Goal: Task Accomplishment & Management: Manage account settings

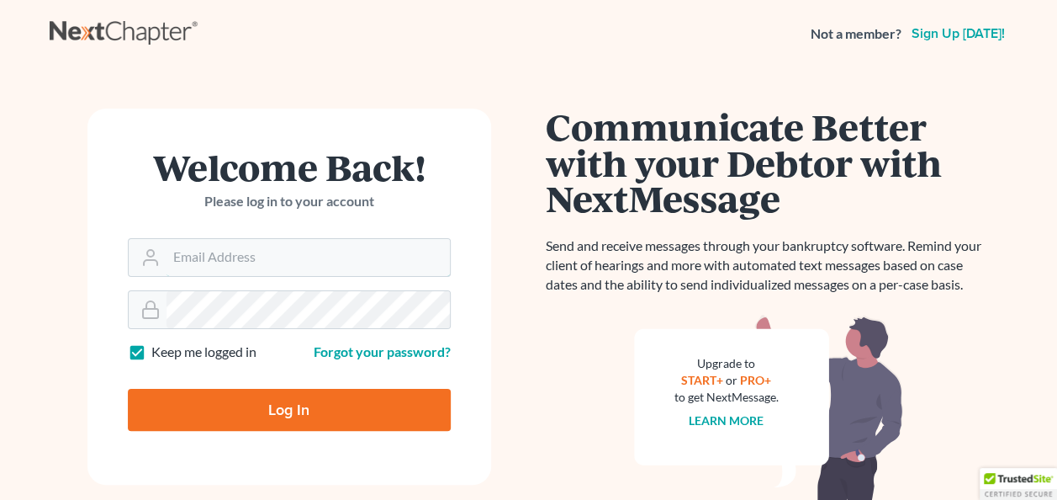
type input "[PERSON_NAME][EMAIL_ADDRESS][PERSON_NAME][DOMAIN_NAME]"
click at [279, 409] on input "Log In" at bounding box center [289, 410] width 323 height 42
type input "Thinking..."
type input "[PERSON_NAME][EMAIL_ADDRESS][PERSON_NAME][DOMAIN_NAME]"
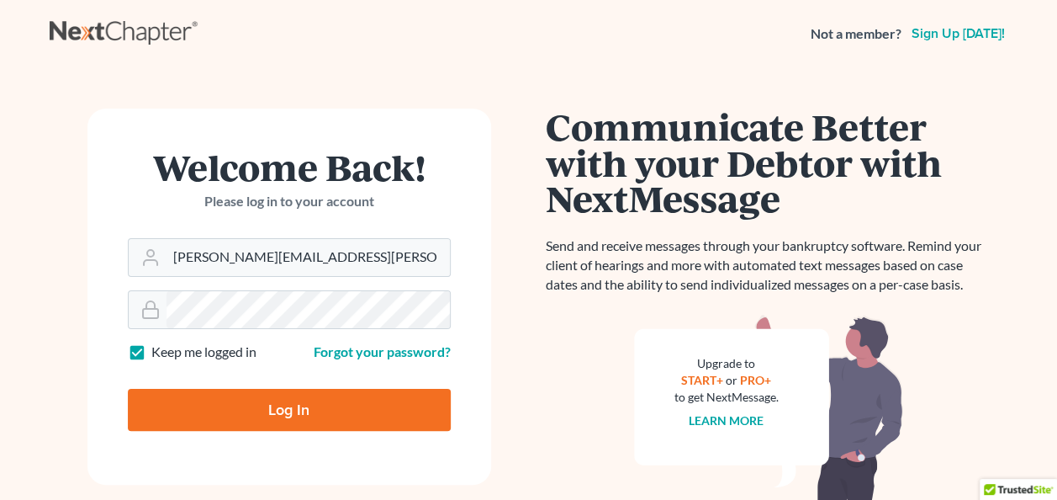
click at [242, 410] on input "Log In" at bounding box center [289, 410] width 323 height 42
type input "Thinking..."
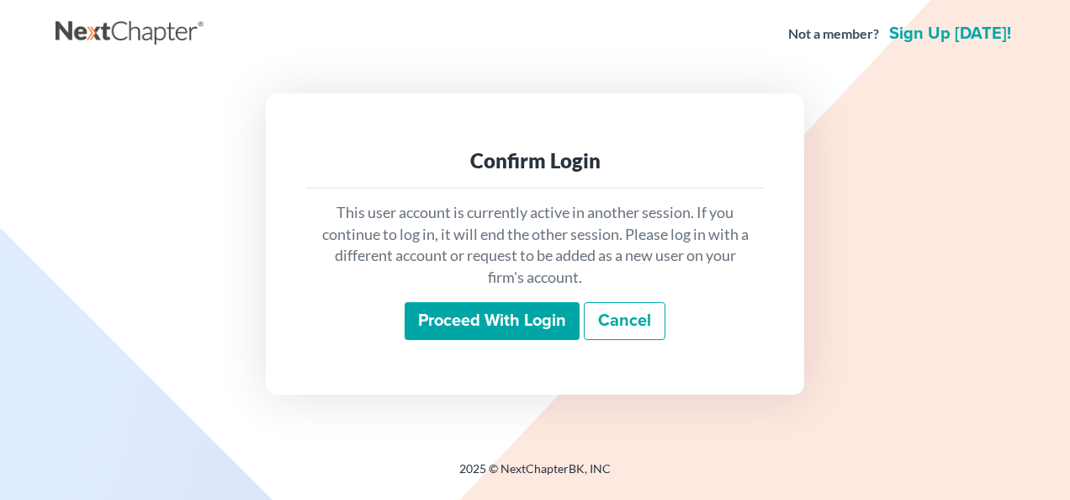
click at [479, 319] on input "Proceed with login" at bounding box center [492, 321] width 175 height 39
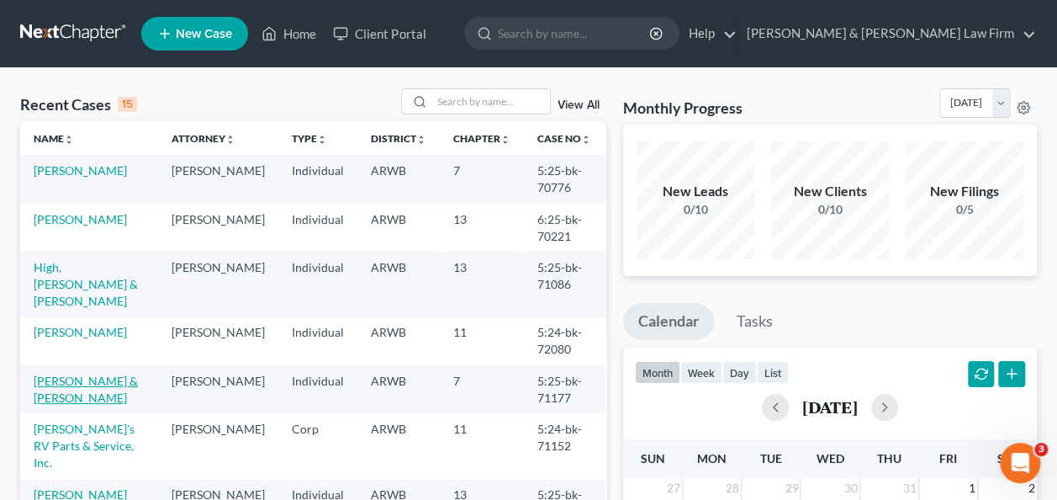
click at [77, 373] on link "[PERSON_NAME] & [PERSON_NAME]" at bounding box center [86, 388] width 104 height 31
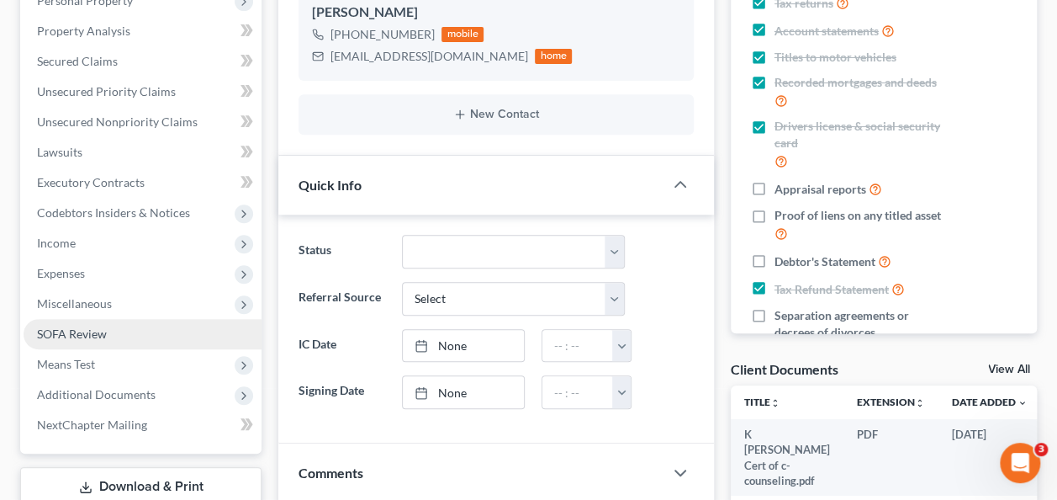
scroll to position [336, 0]
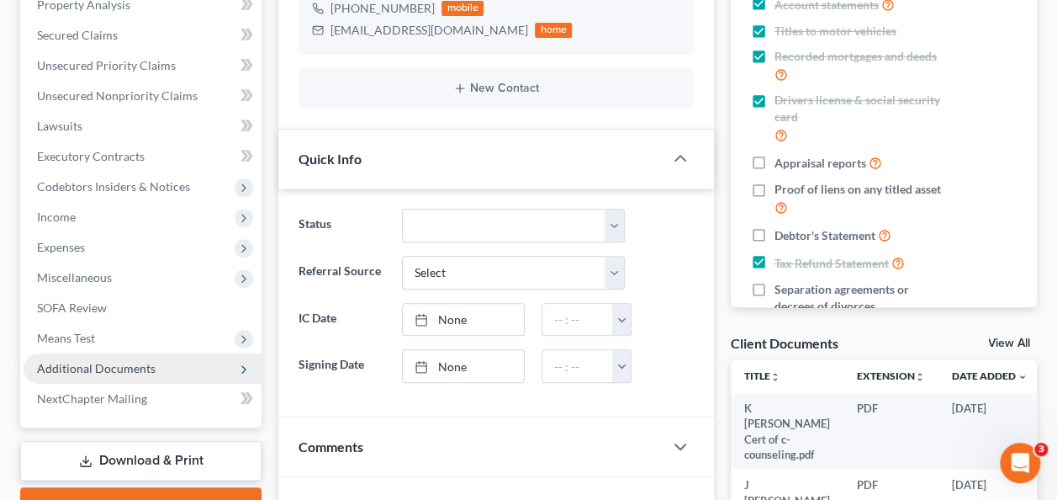
click at [139, 369] on span "Additional Documents" at bounding box center [96, 368] width 119 height 14
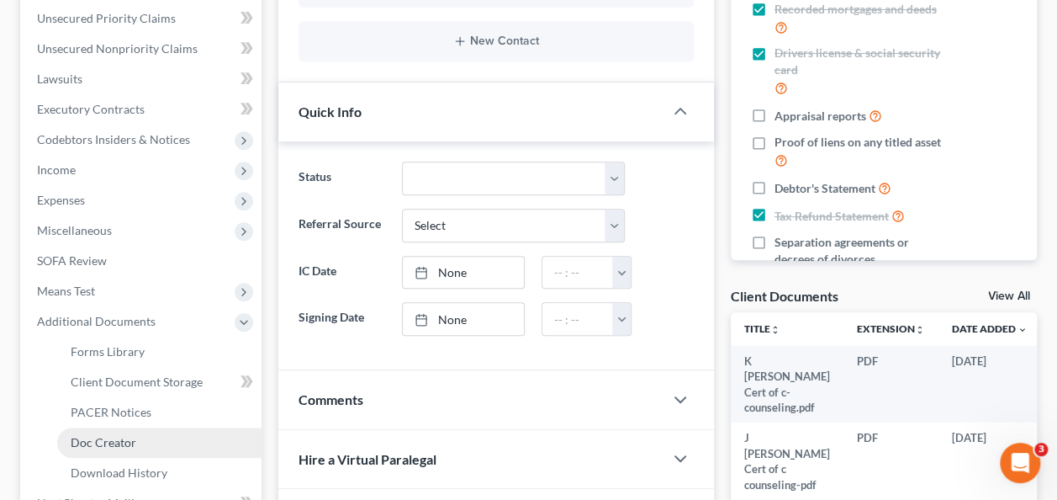
scroll to position [421, 0]
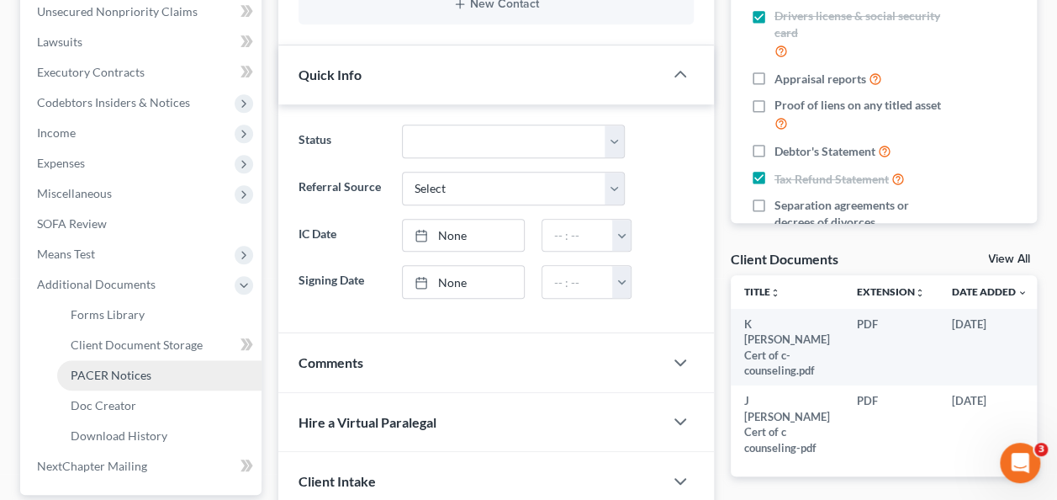
click at [124, 373] on span "PACER Notices" at bounding box center [111, 375] width 81 height 14
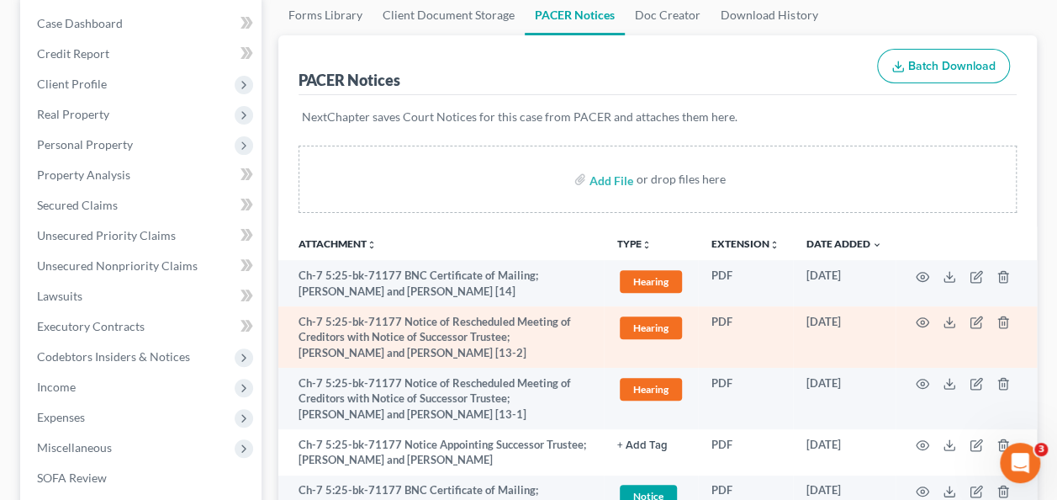
scroll to position [168, 0]
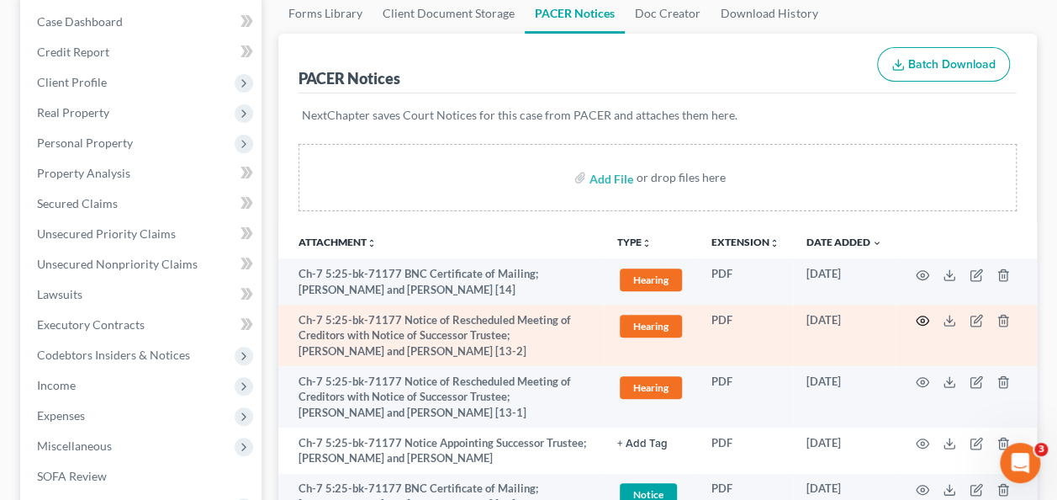
click at [923, 316] on icon "button" at bounding box center [922, 320] width 13 height 13
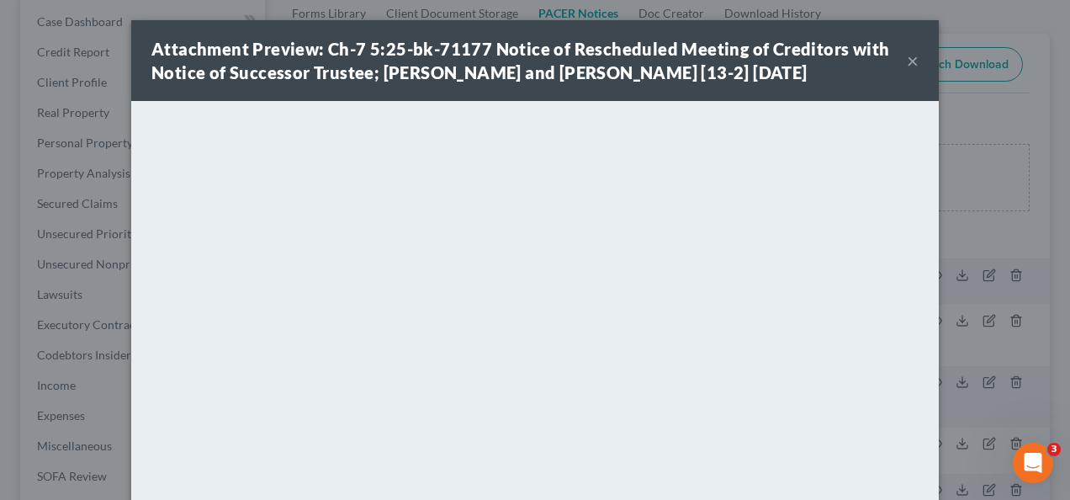
click at [907, 57] on button "×" at bounding box center [913, 60] width 12 height 20
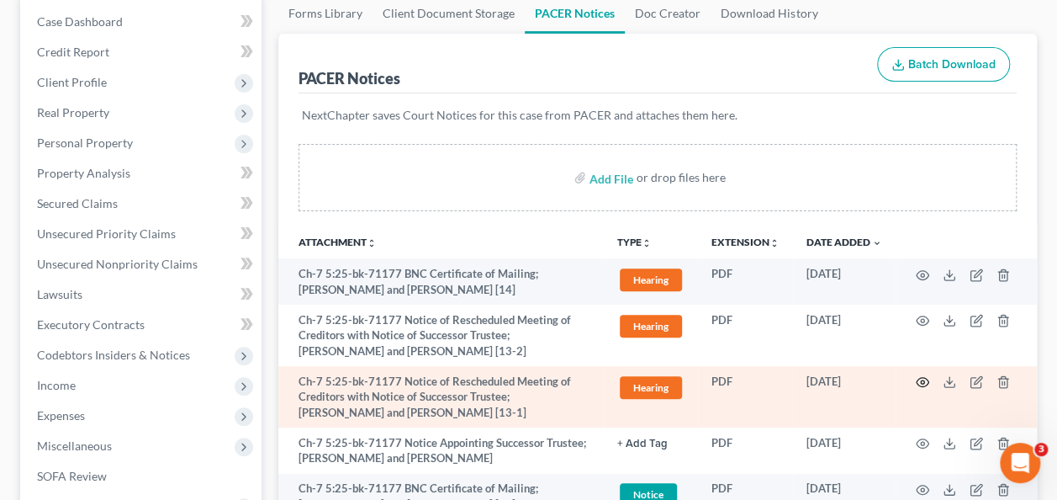
click at [924, 380] on circle "button" at bounding box center [922, 381] width 3 height 3
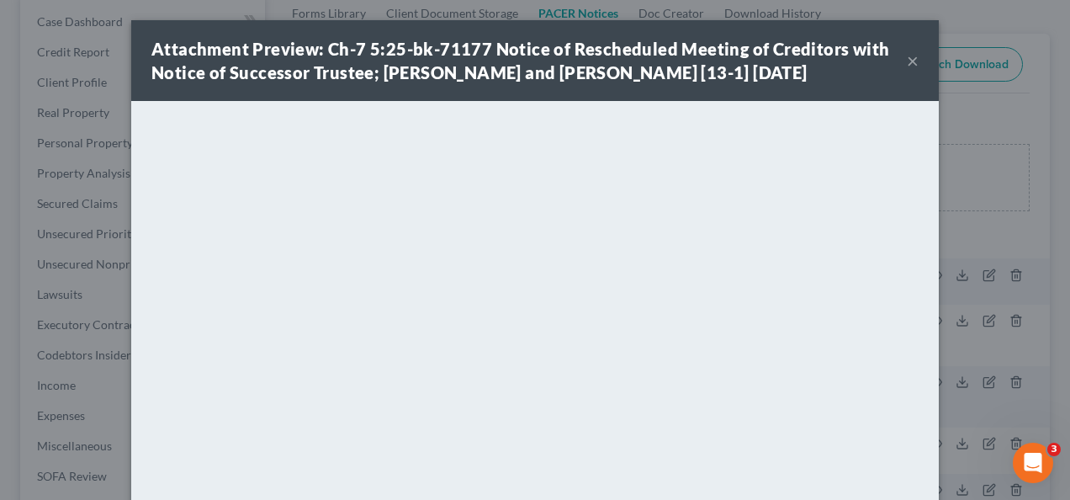
click at [907, 62] on button "×" at bounding box center [913, 60] width 12 height 20
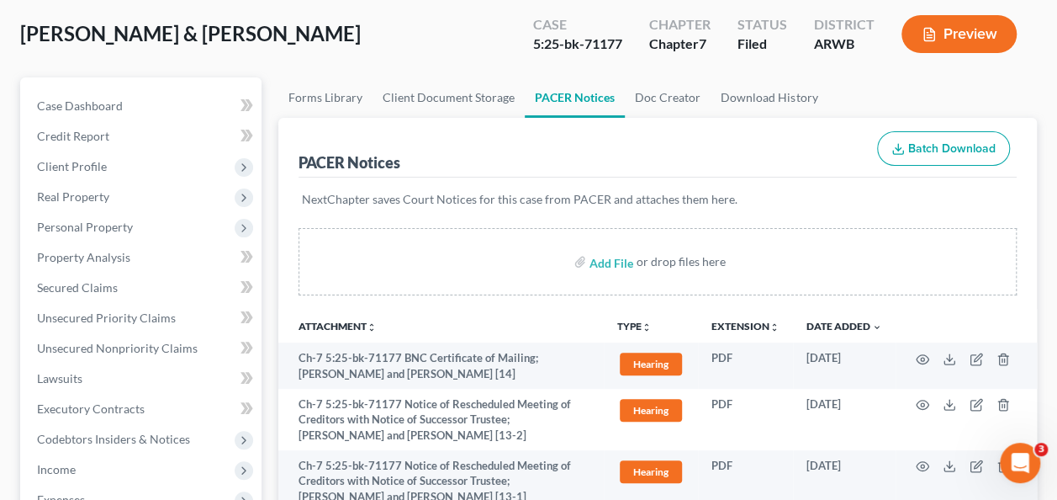
scroll to position [0, 0]
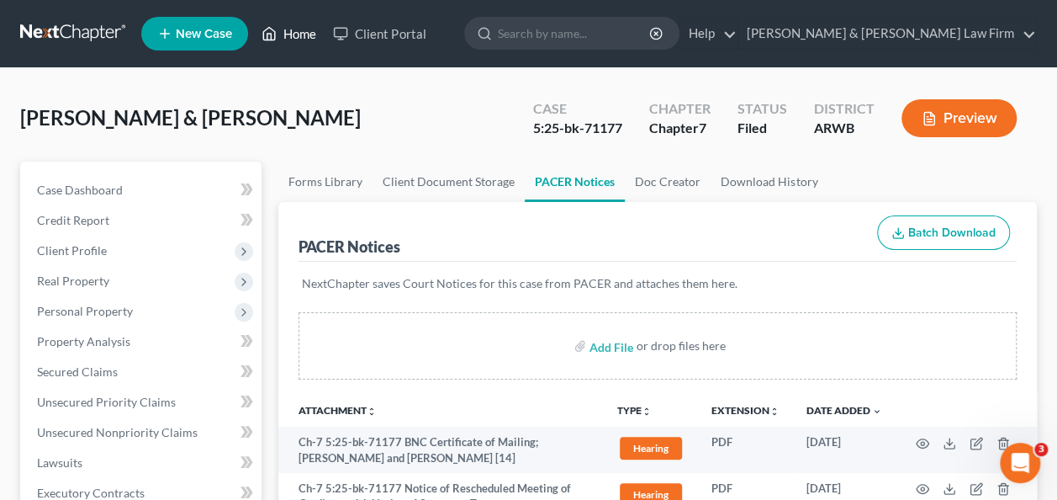
click at [284, 39] on link "Home" at bounding box center [289, 34] width 72 height 30
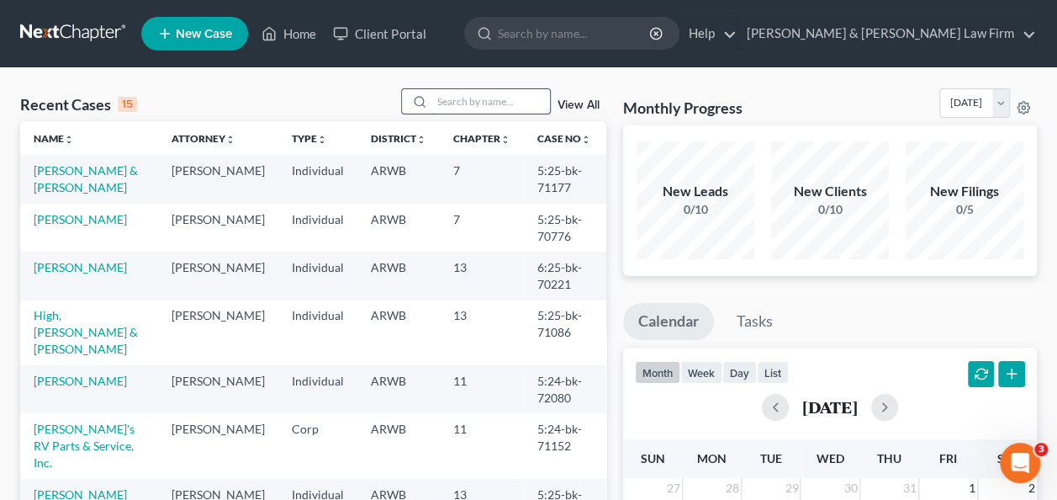
click at [449, 99] on input "search" at bounding box center [491, 101] width 118 height 24
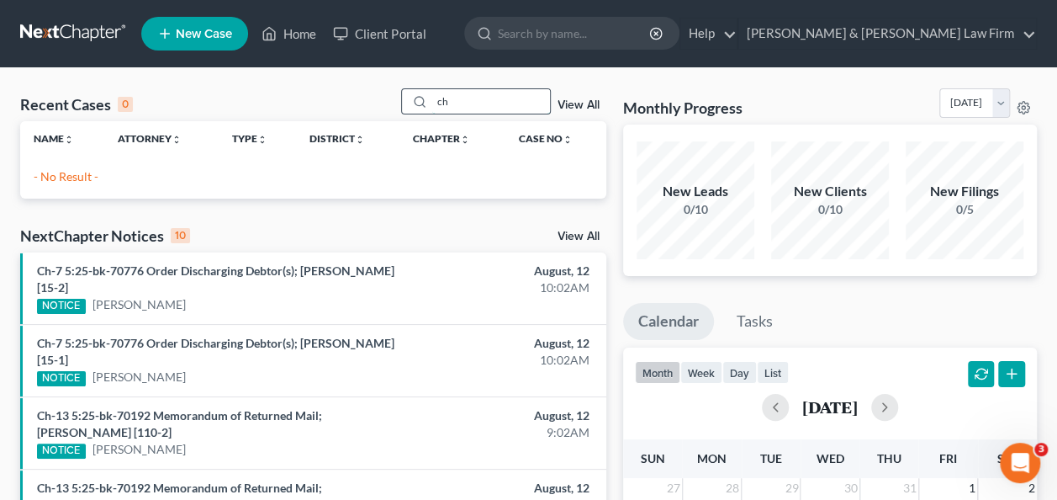
type input "c"
